Goal: Navigation & Orientation: Find specific page/section

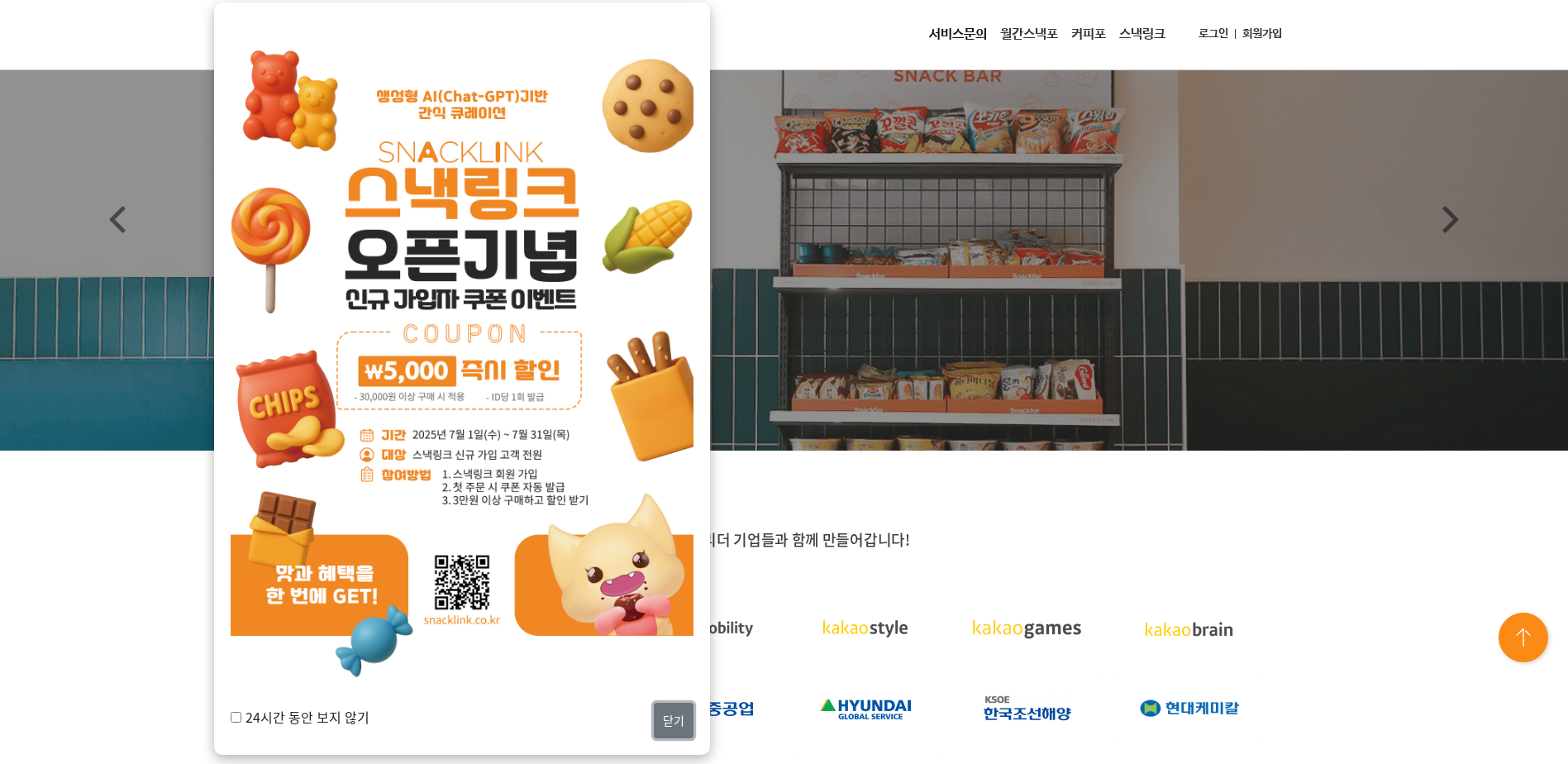
click at [684, 730] on button "닫기" at bounding box center [673, 720] width 40 height 35
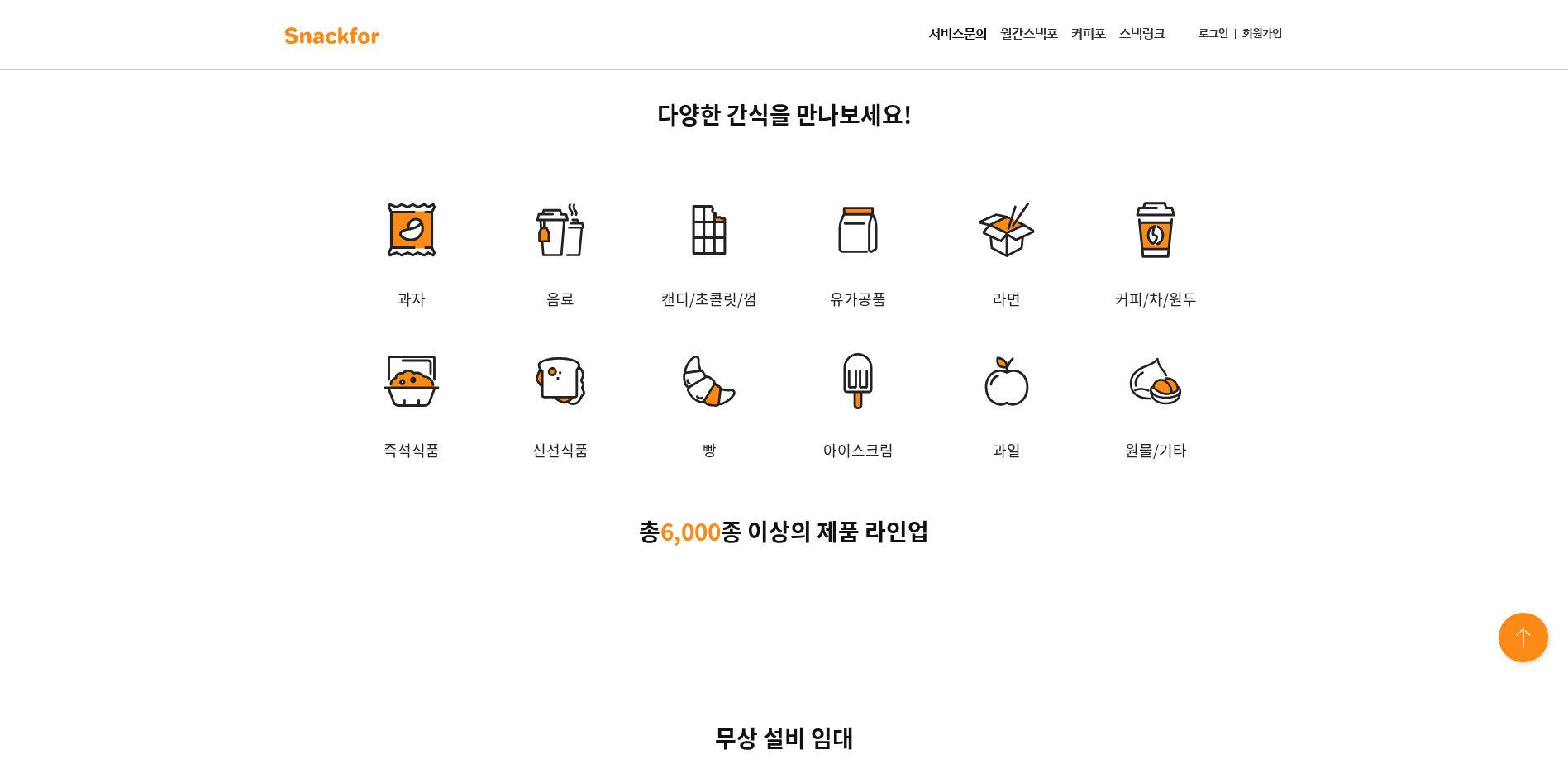
scroll to position [3141, 0]
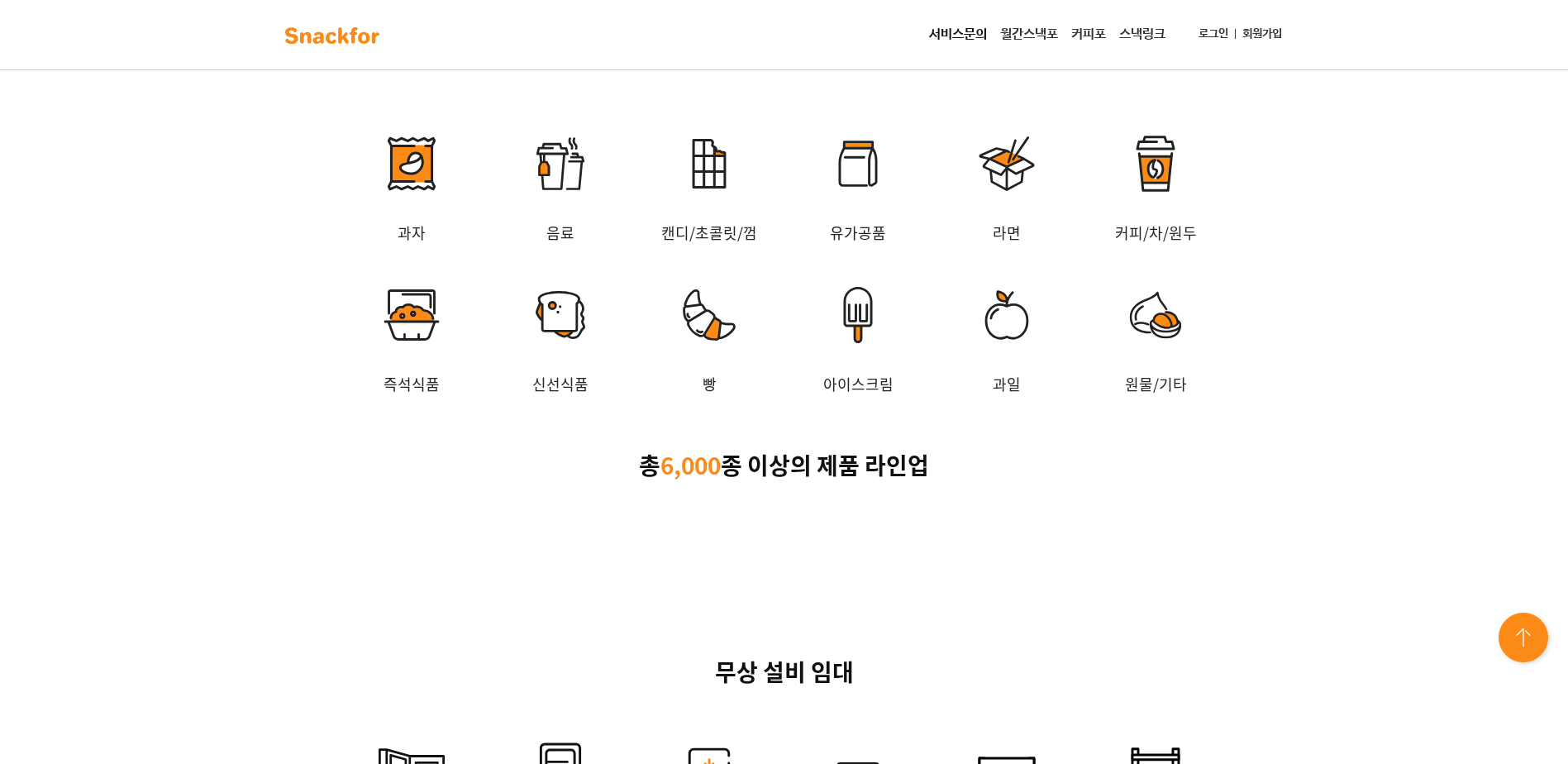
click at [406, 222] on img at bounding box center [411, 164] width 149 height 116
click at [403, 222] on img at bounding box center [411, 164] width 149 height 116
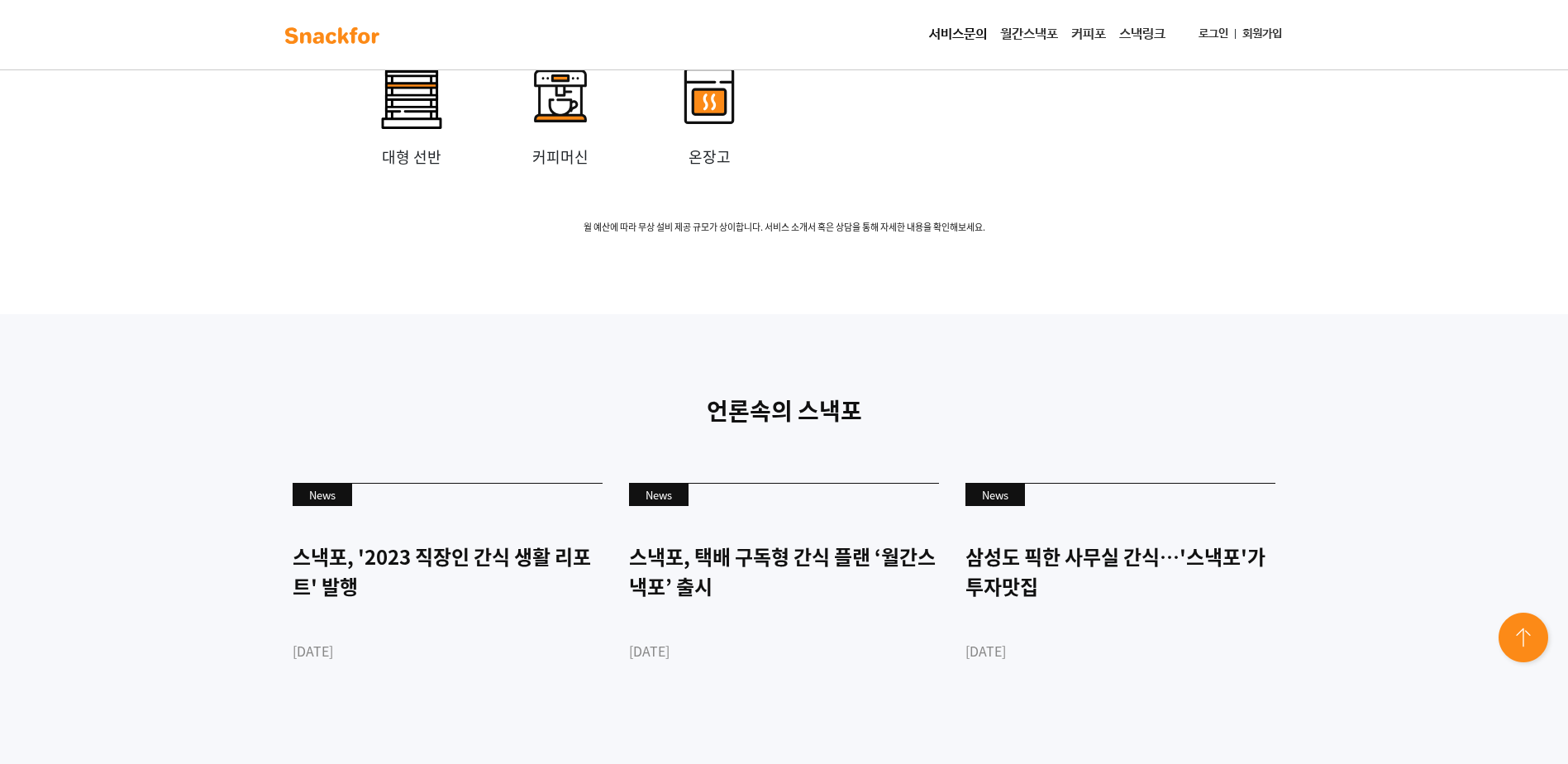
scroll to position [3927, 0]
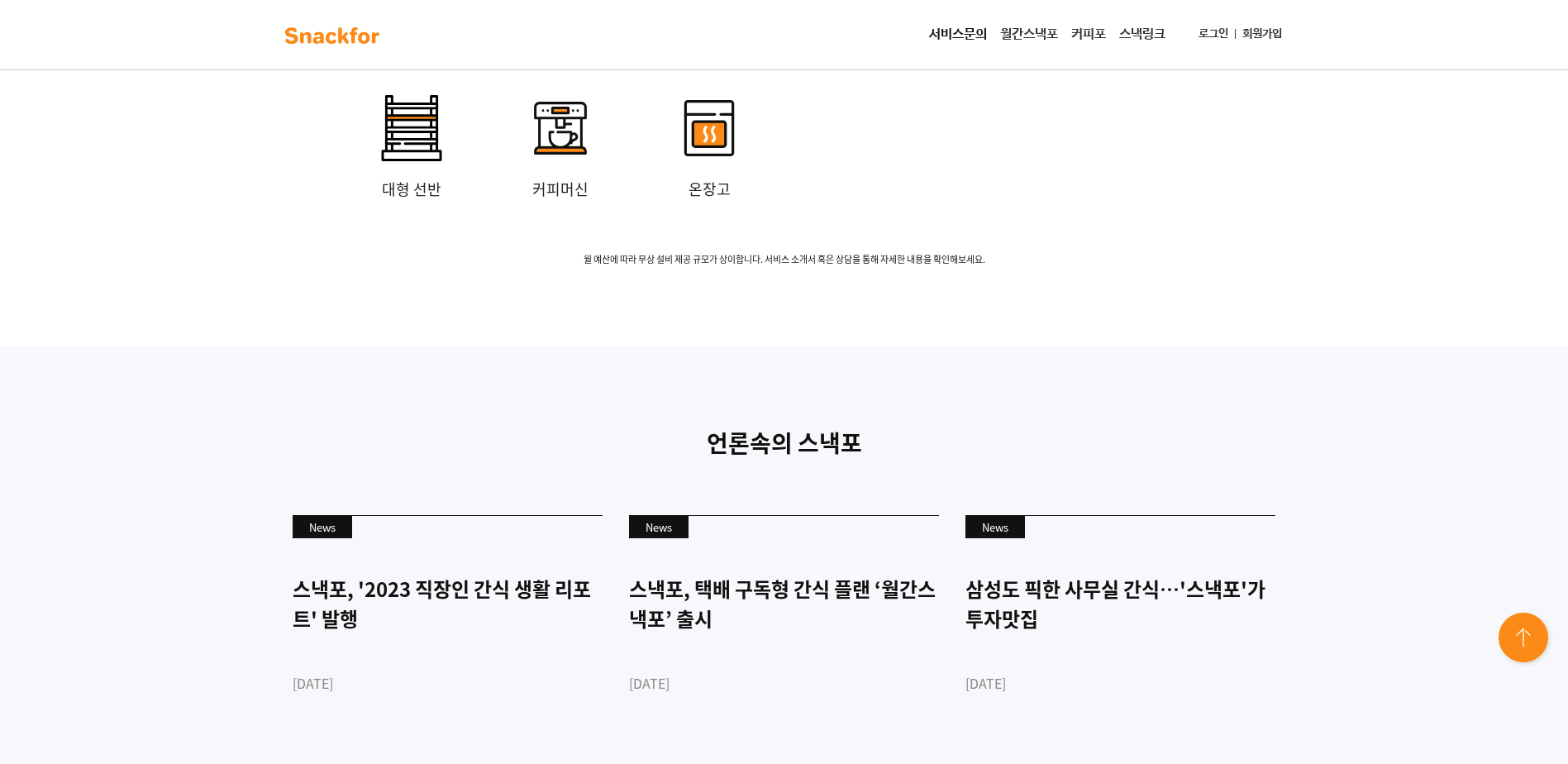
click at [1133, 34] on link "스낵링크" at bounding box center [1142, 34] width 59 height 33
click at [1006, 38] on link "월간스낵포" at bounding box center [1028, 34] width 71 height 33
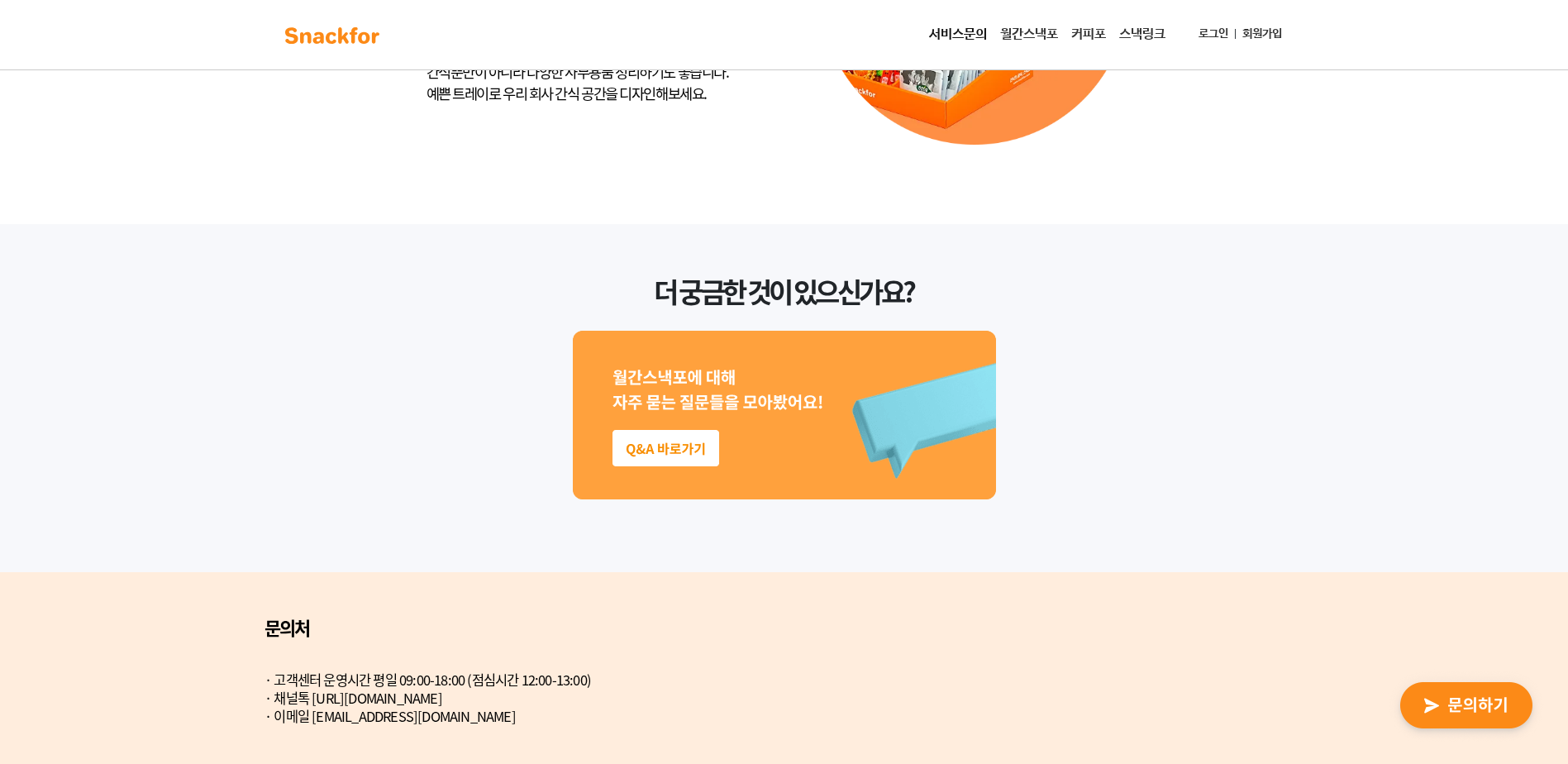
scroll to position [4312, 0]
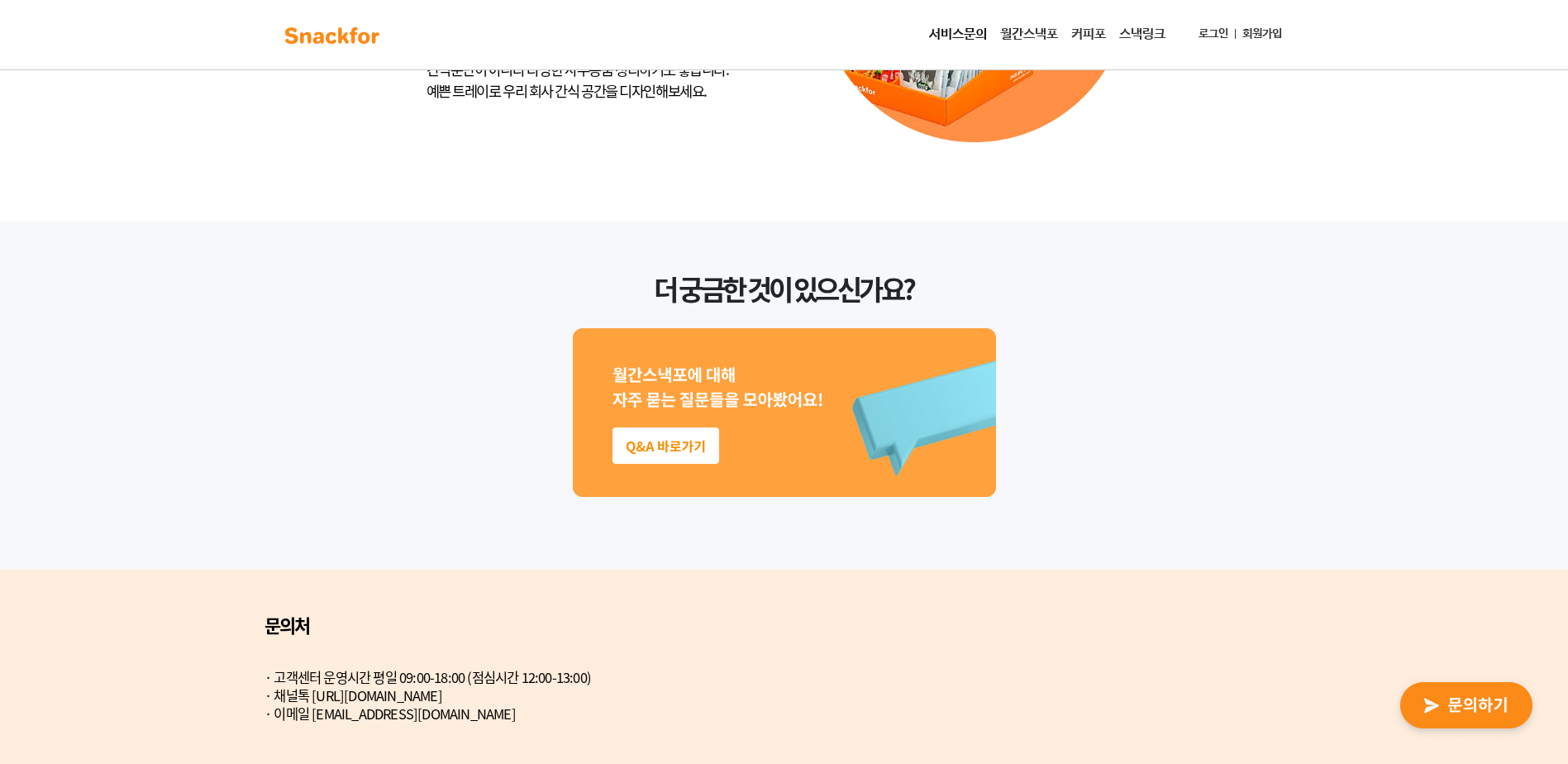
click at [935, 34] on link "서비스문의" at bounding box center [958, 34] width 71 height 33
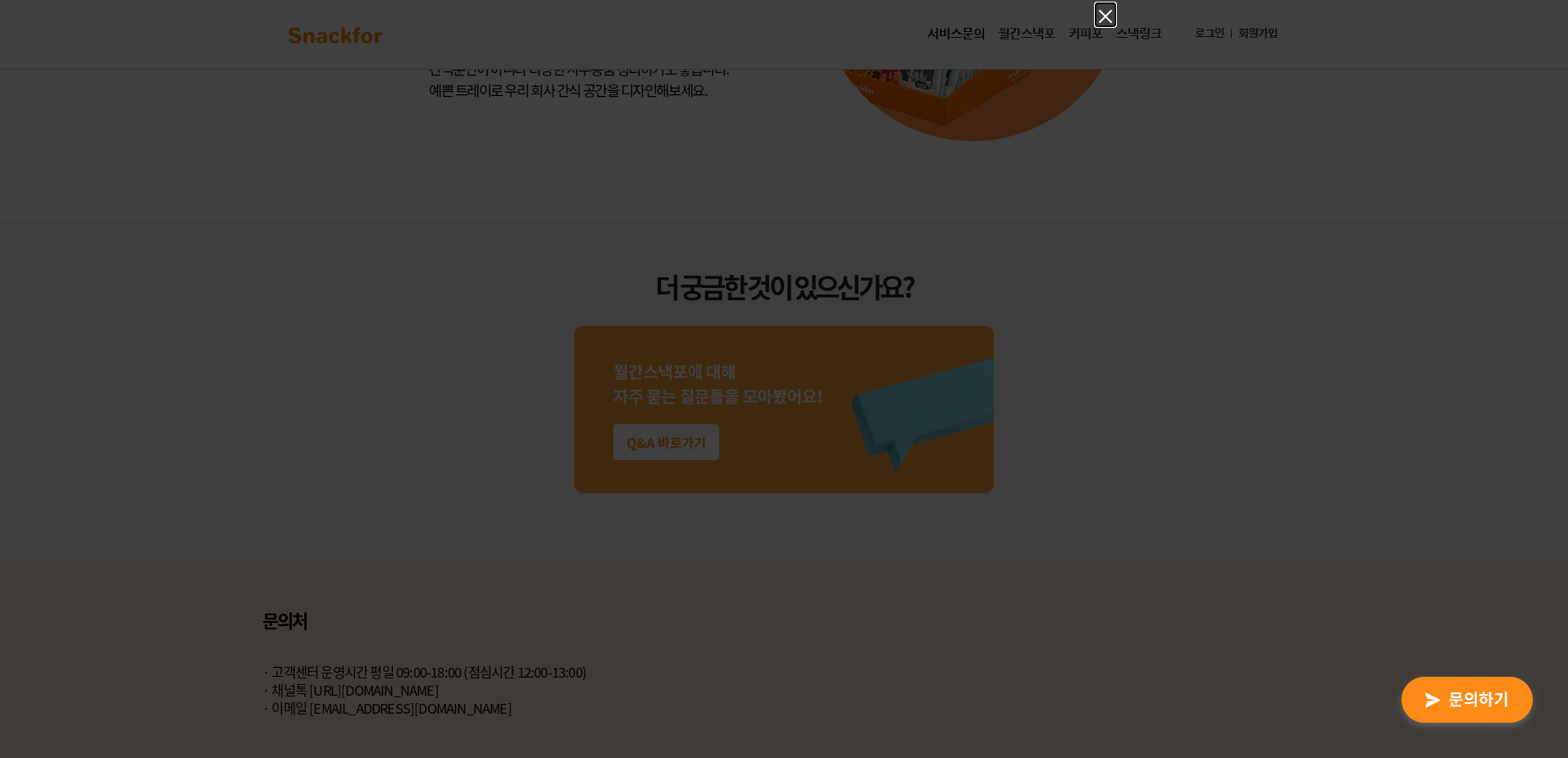
click at [1098, 20] on icon "Close" at bounding box center [1105, 16] width 20 height 20
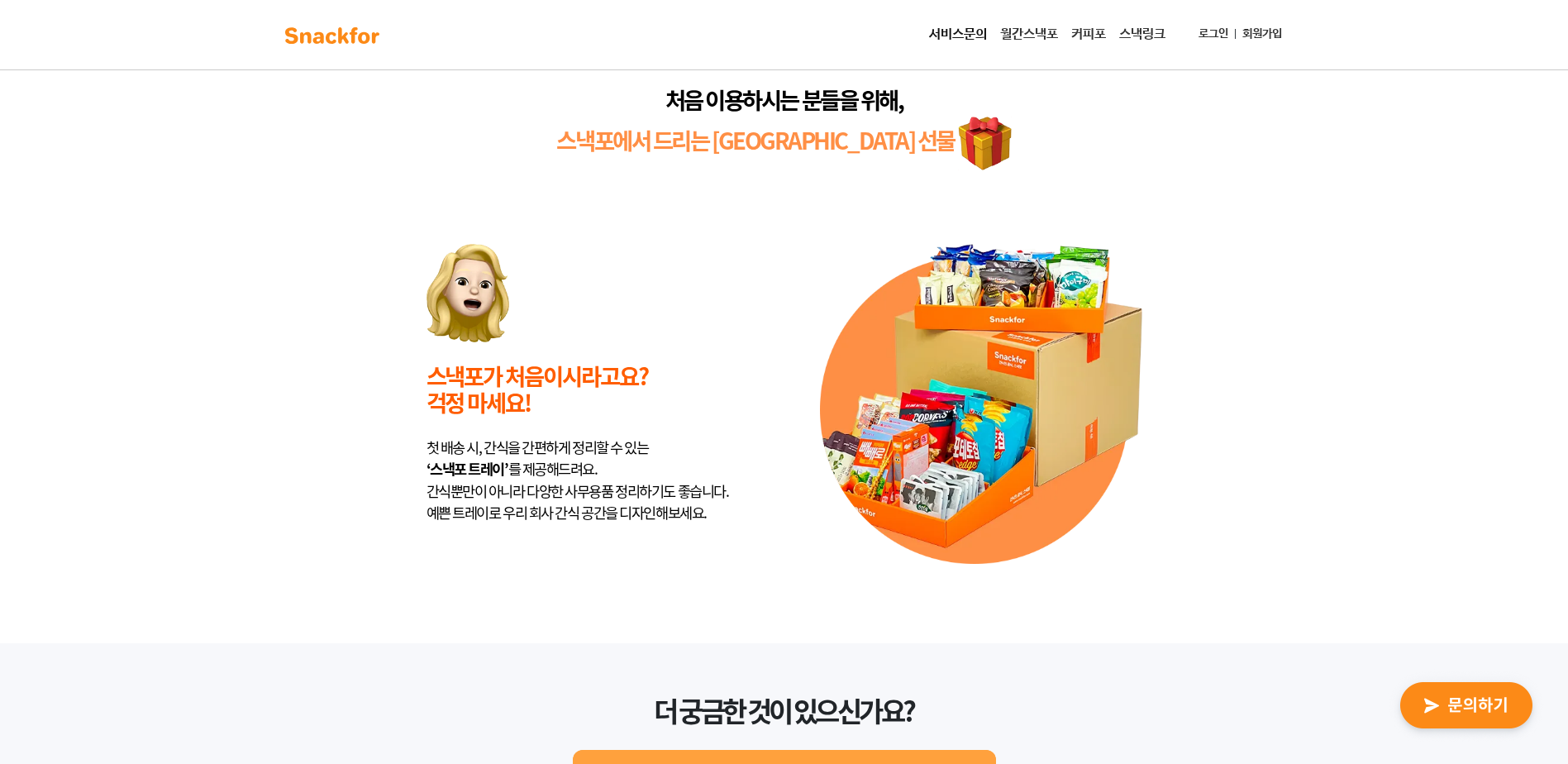
scroll to position [3816, 0]
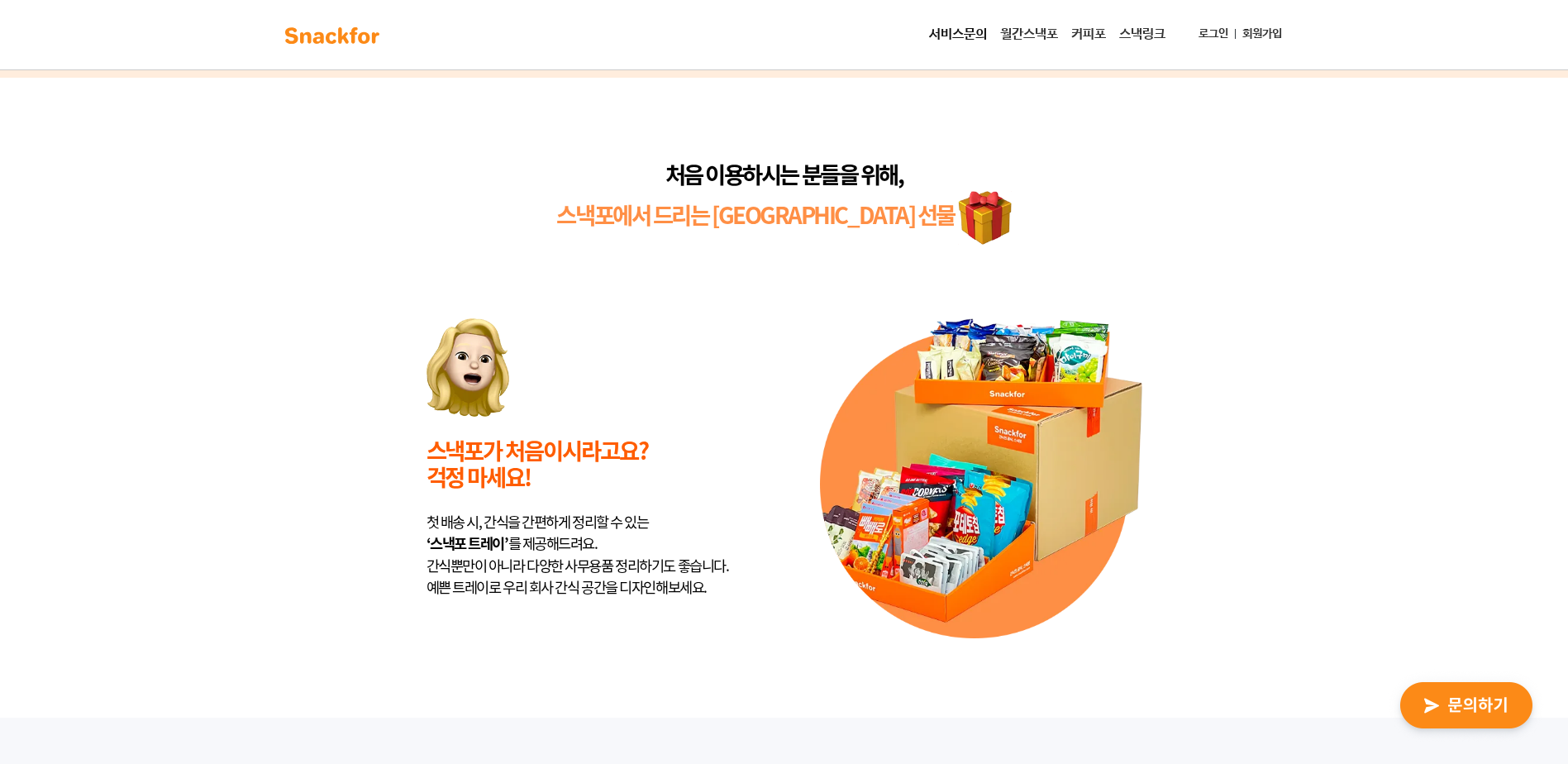
click at [372, 28] on img at bounding box center [332, 35] width 104 height 27
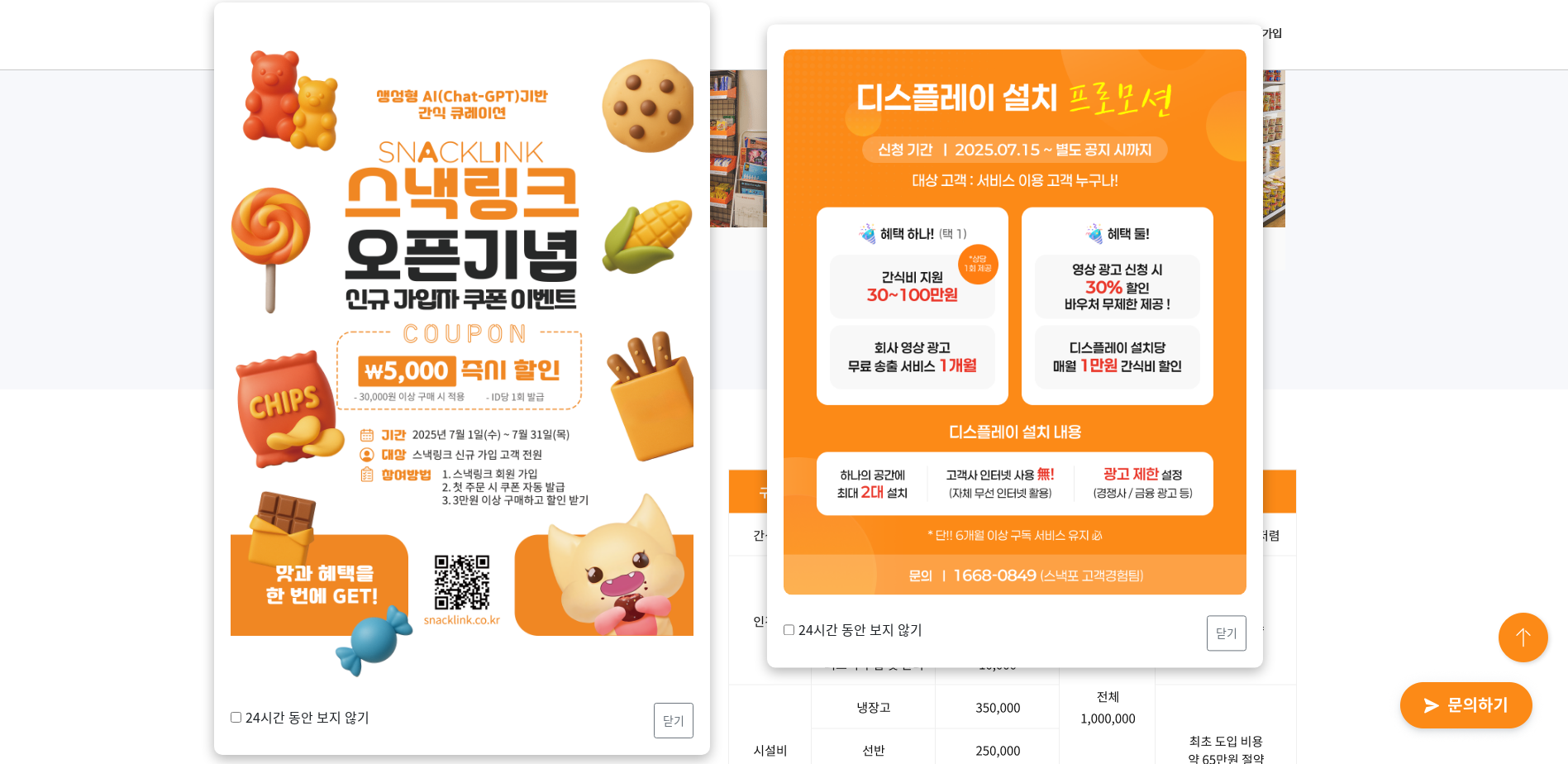
scroll to position [4506, 0]
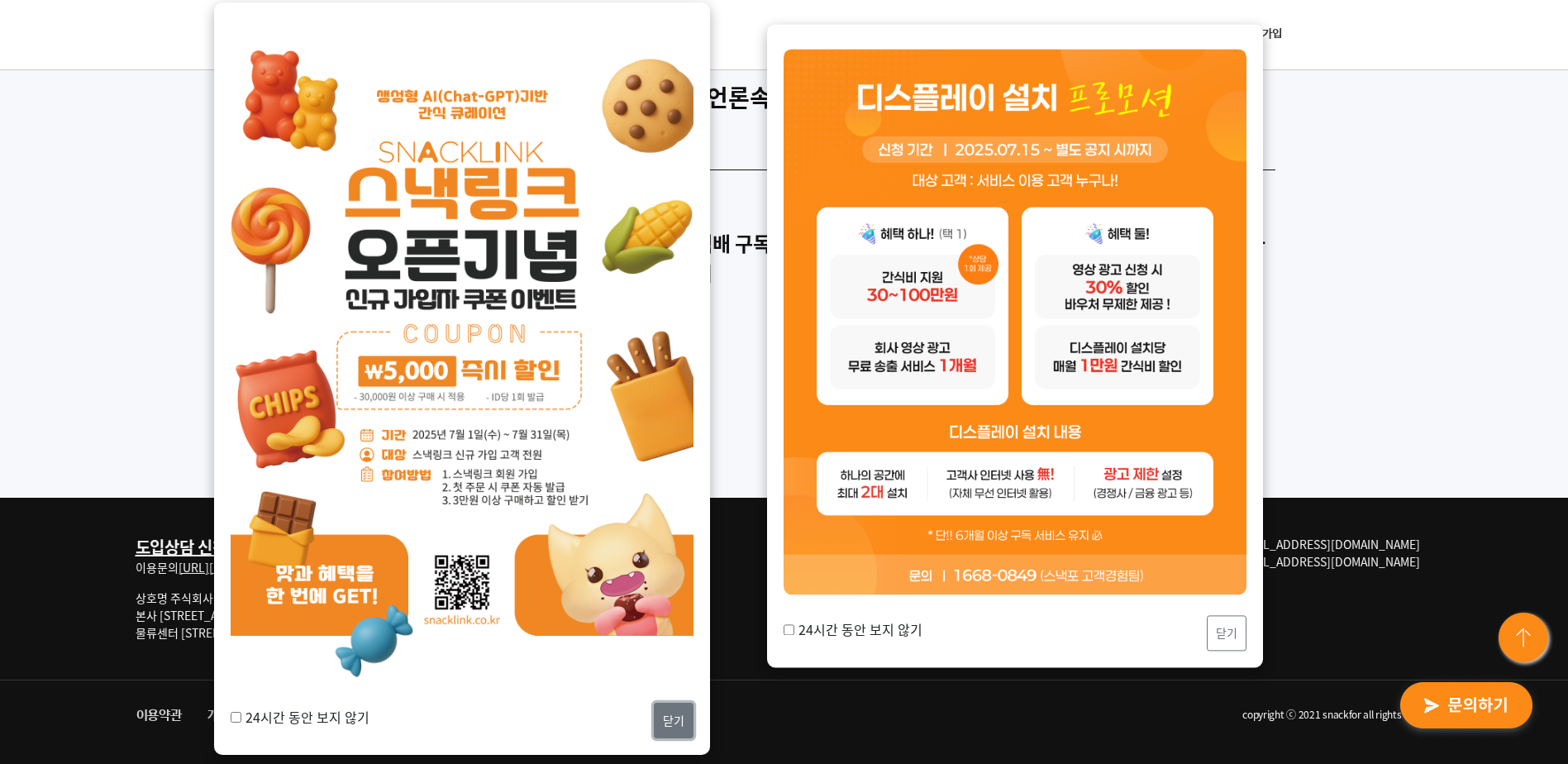
click at [683, 709] on button "닫기" at bounding box center [673, 720] width 40 height 35
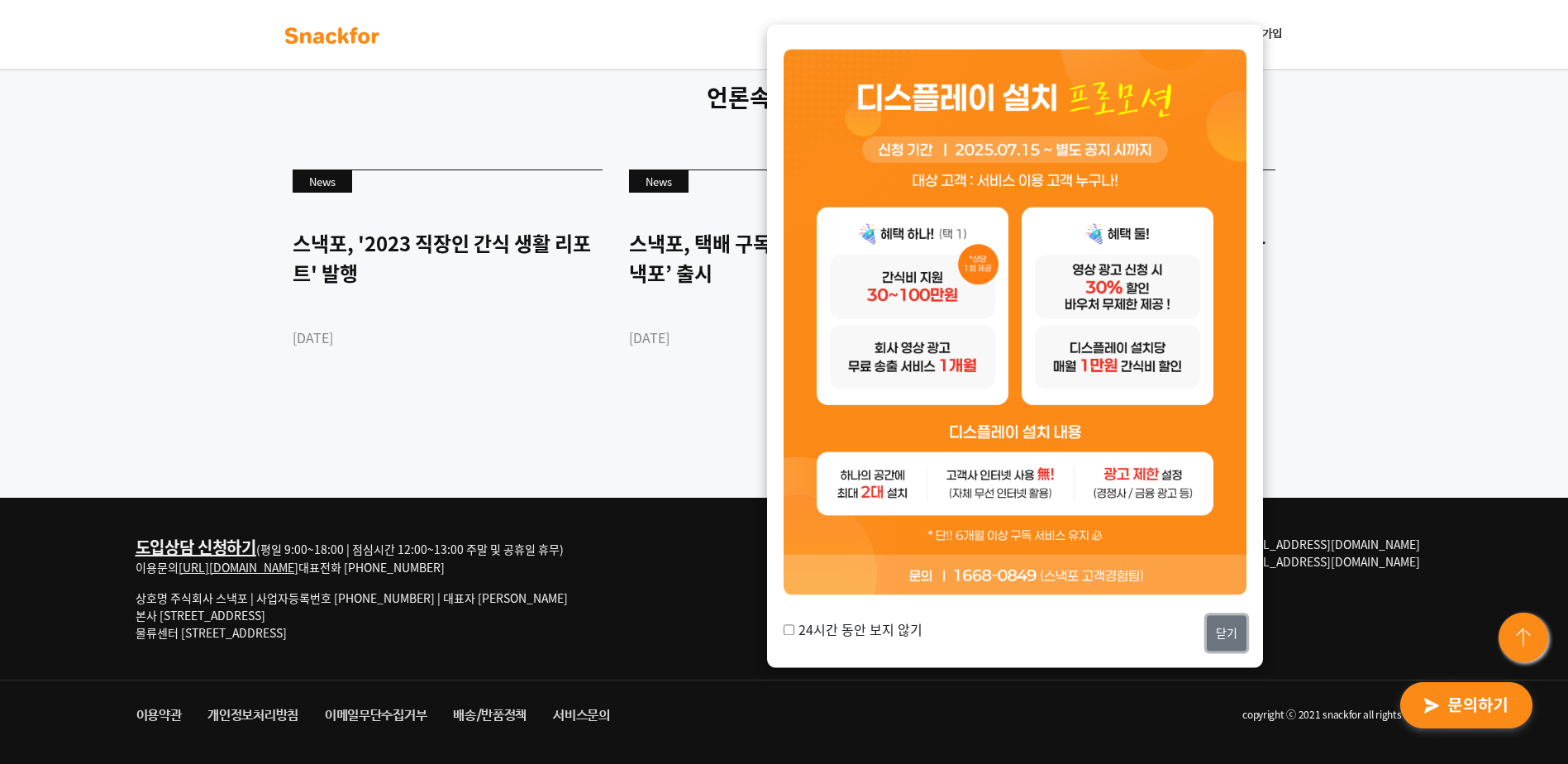
click at [1243, 623] on button "닫기" at bounding box center [1227, 632] width 40 height 35
